Goal: Find contact information: Find contact information

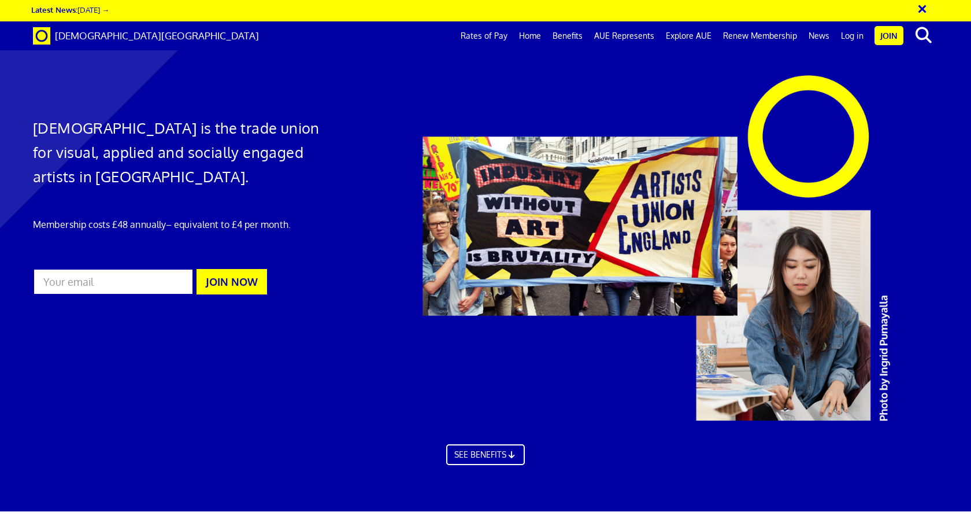
scroll to position [0, 12]
click at [843, 32] on link "Log in" at bounding box center [852, 35] width 34 height 29
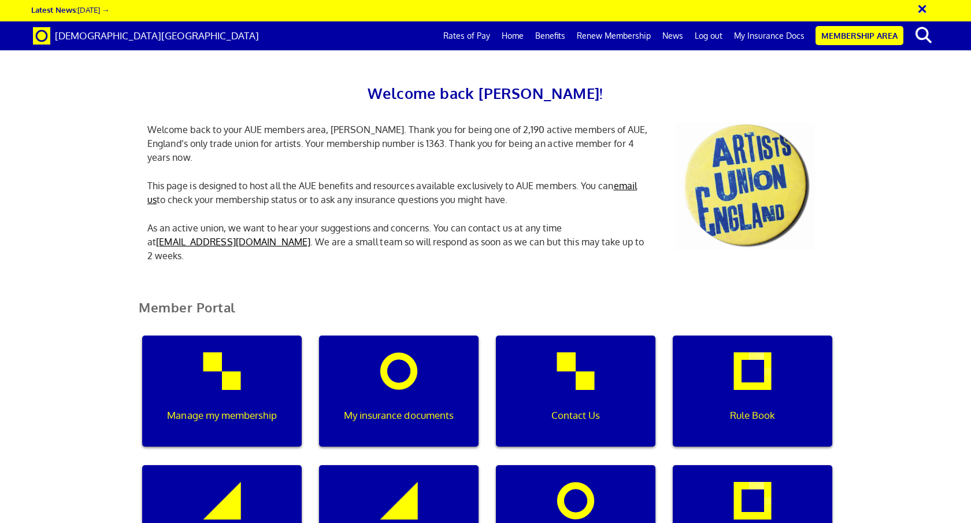
scroll to position [0, 3]
click at [849, 40] on link "Membership Area" at bounding box center [860, 35] width 88 height 19
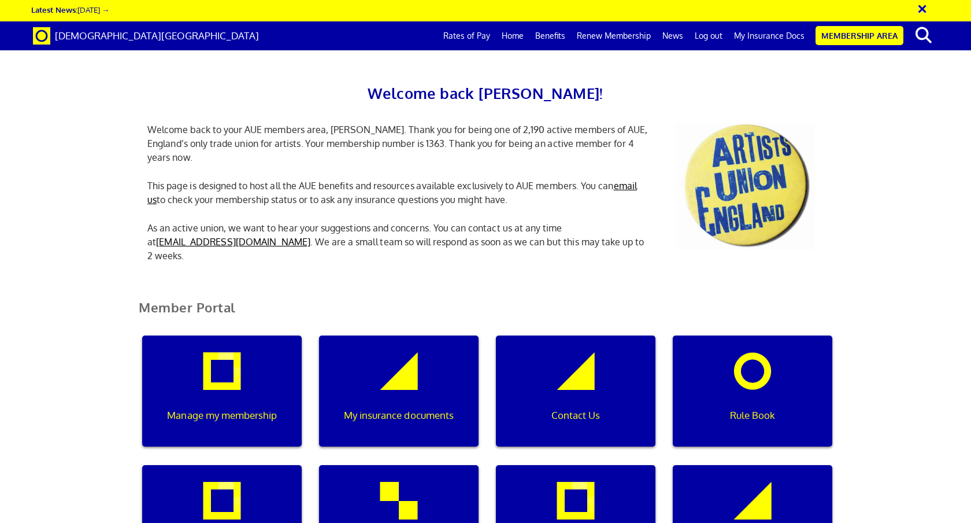
scroll to position [1224, 0]
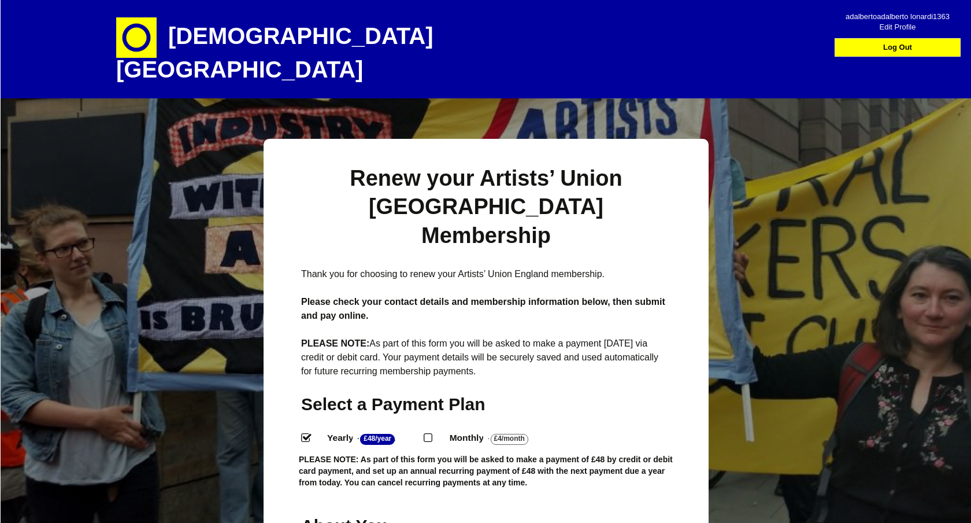
click at [898, 28] on span "Edit Profile" at bounding box center [898, 23] width 104 height 10
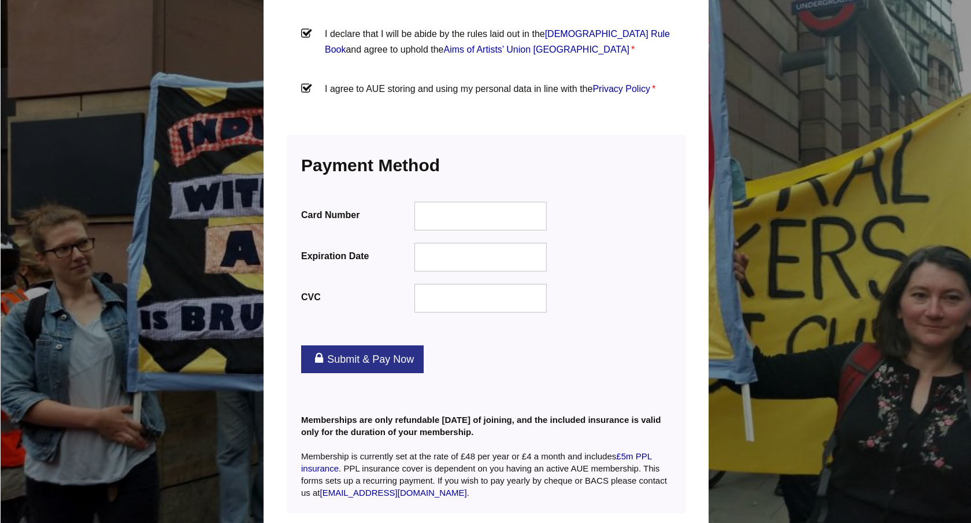
scroll to position [1418, 0]
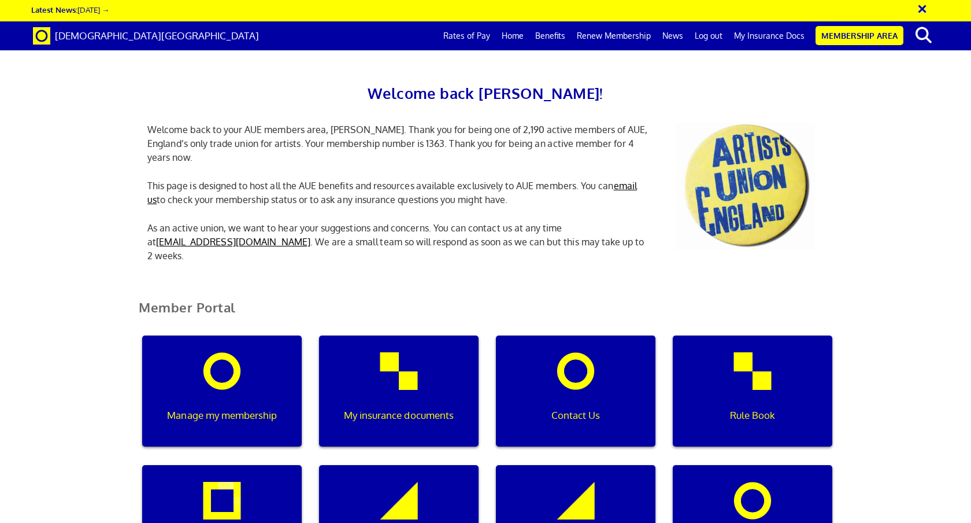
scroll to position [1365, 0]
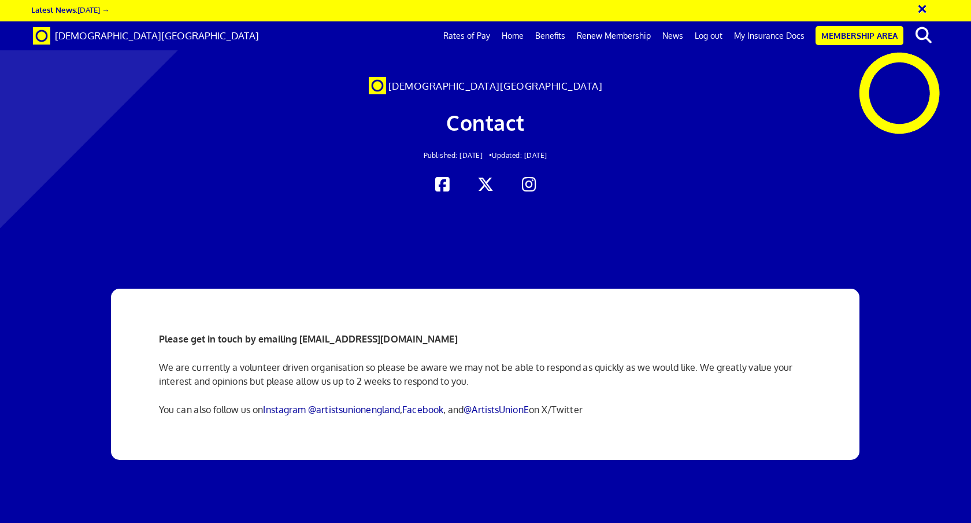
scroll to position [0, 12]
drag, startPoint x: 452, startPoint y: 339, endPoint x: 300, endPoint y: 339, distance: 152.0
click at [300, 339] on p "Please get in touch by emailing info@artistsunionengland.org.uk" at bounding box center [485, 339] width 653 height 14
copy strong "[EMAIL_ADDRESS][DOMAIN_NAME]"
